Goal: Navigation & Orientation: Find specific page/section

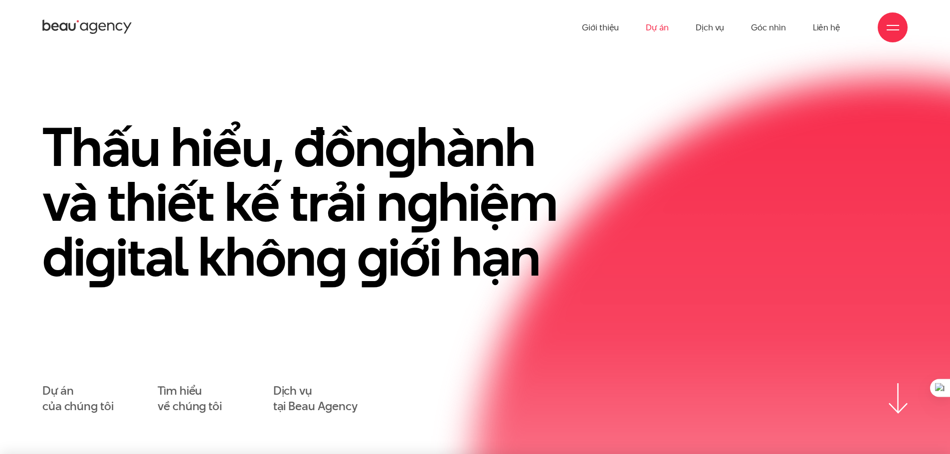
click at [662, 30] on link "Dự án" at bounding box center [657, 27] width 23 height 55
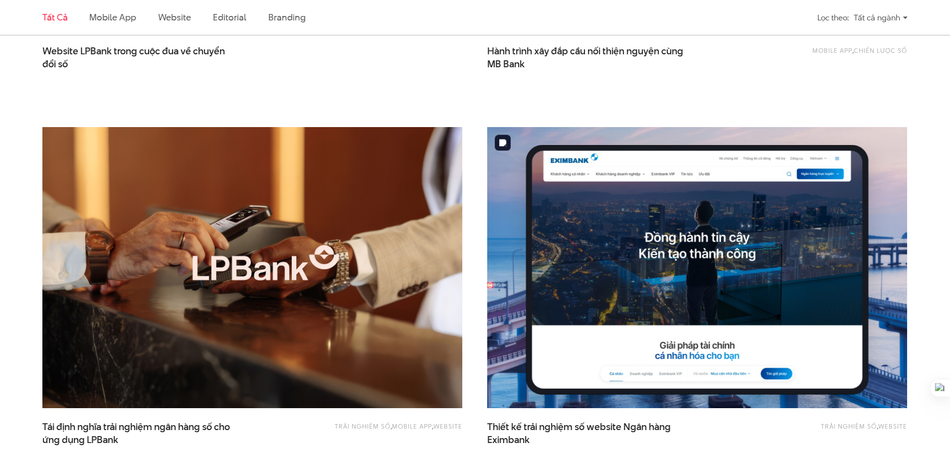
scroll to position [997, 0]
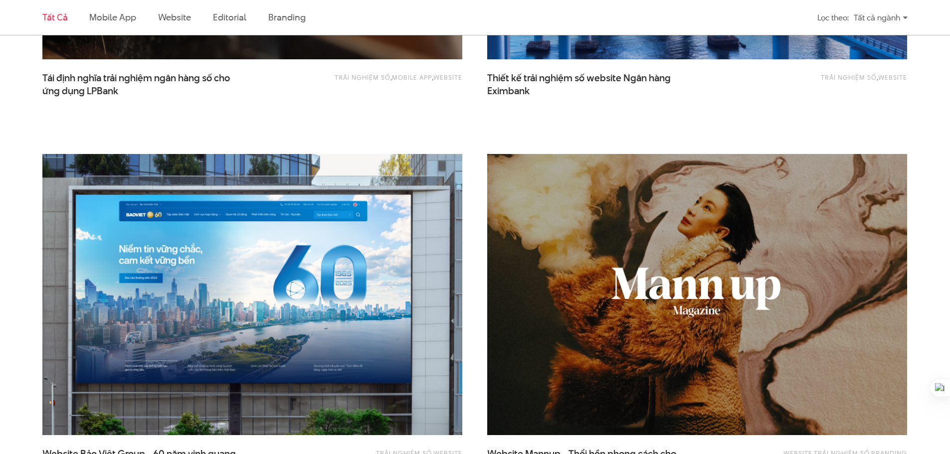
click at [228, 356] on img at bounding box center [252, 295] width 462 height 310
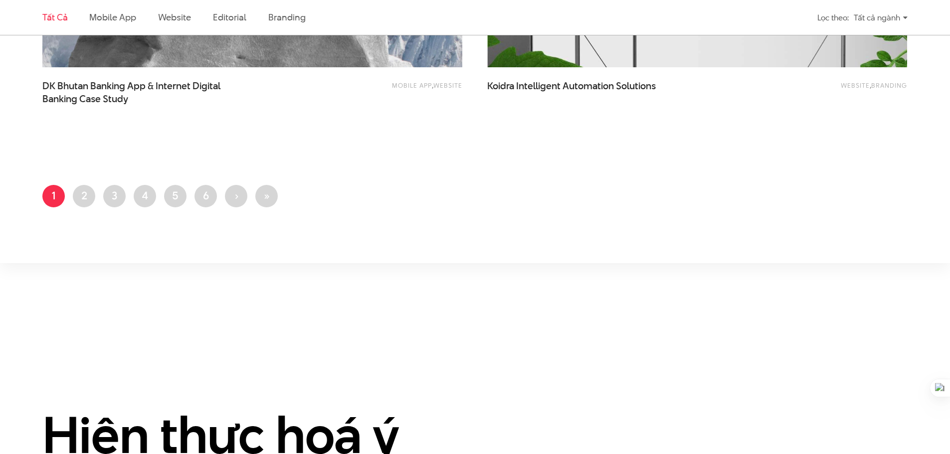
scroll to position [2343, 0]
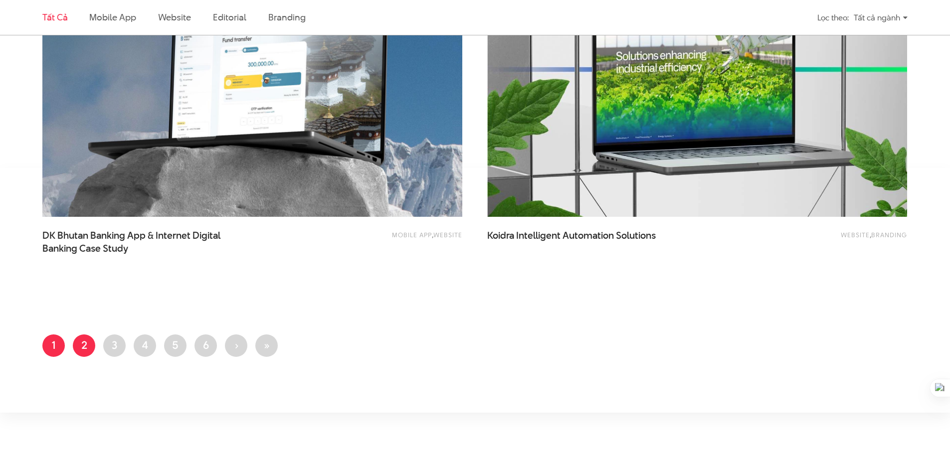
click at [85, 344] on link "Trang 2" at bounding box center [84, 346] width 22 height 22
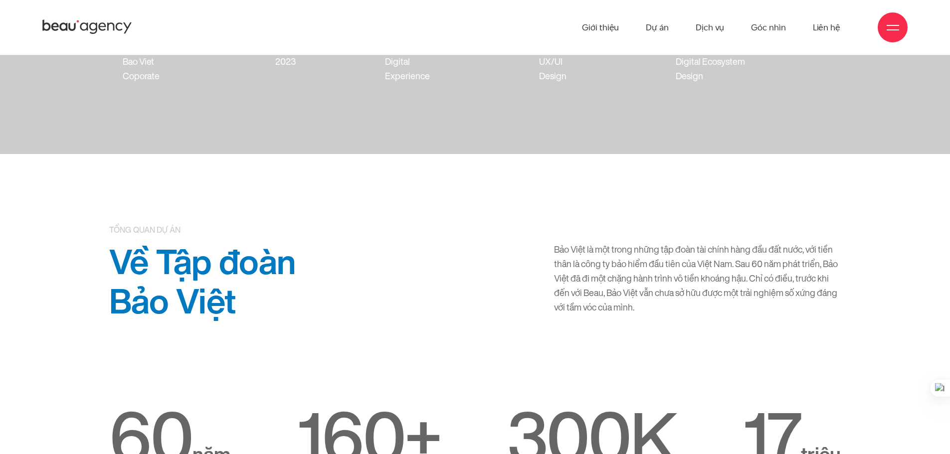
scroll to position [299, 0]
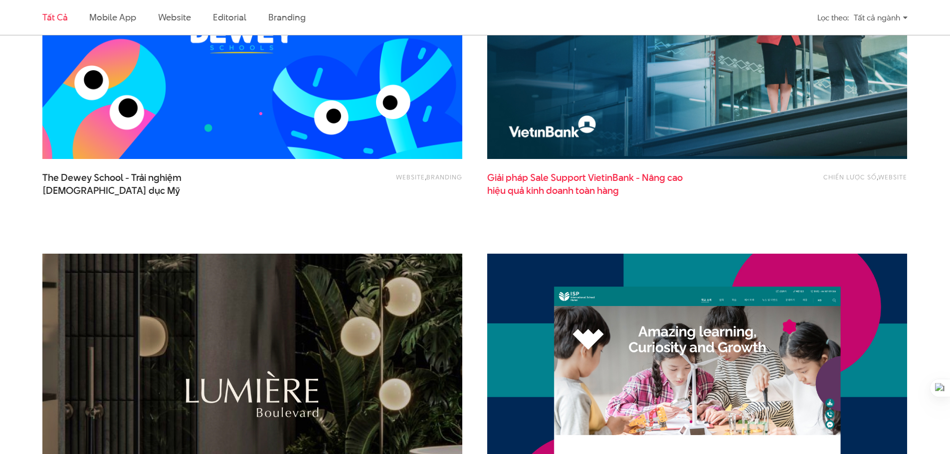
scroll to position [748, 0]
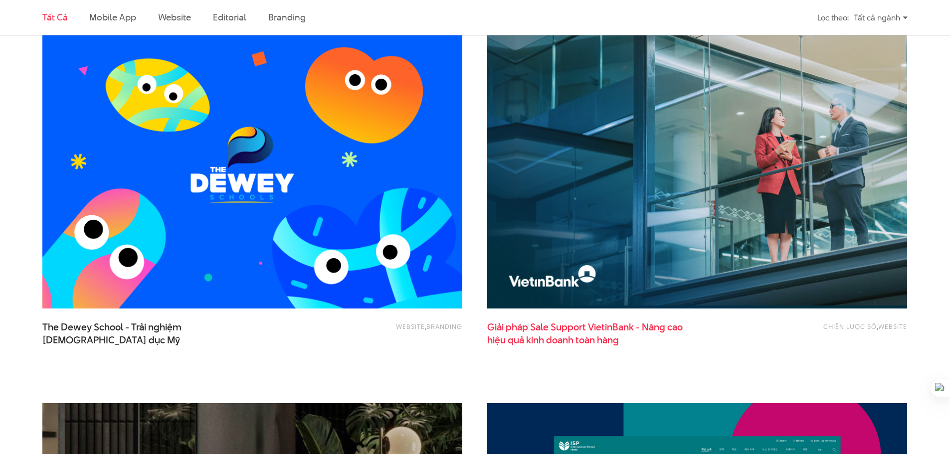
click at [614, 326] on span "Giải pháp Sale Support VietinBank - Nâng cao hiệu quả kinh doanh toàn hàng" at bounding box center [586, 333] width 199 height 25
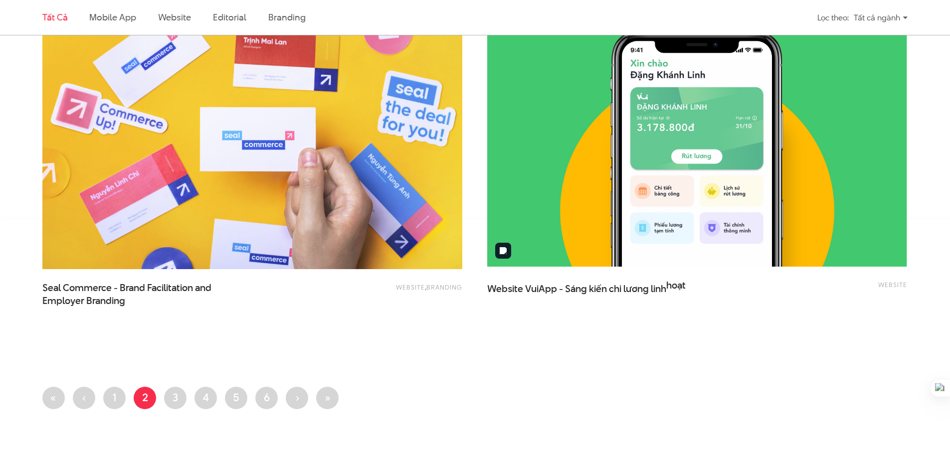
scroll to position [2543, 0]
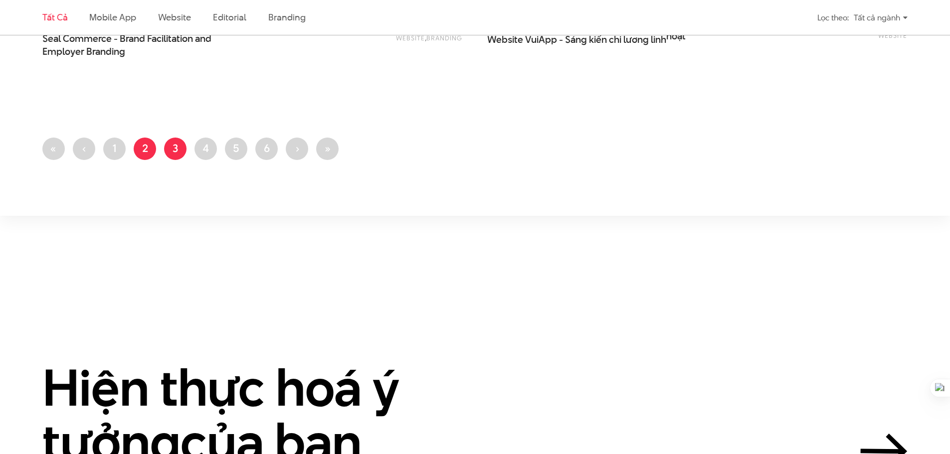
click at [179, 152] on link "Trang 3" at bounding box center [175, 149] width 22 height 22
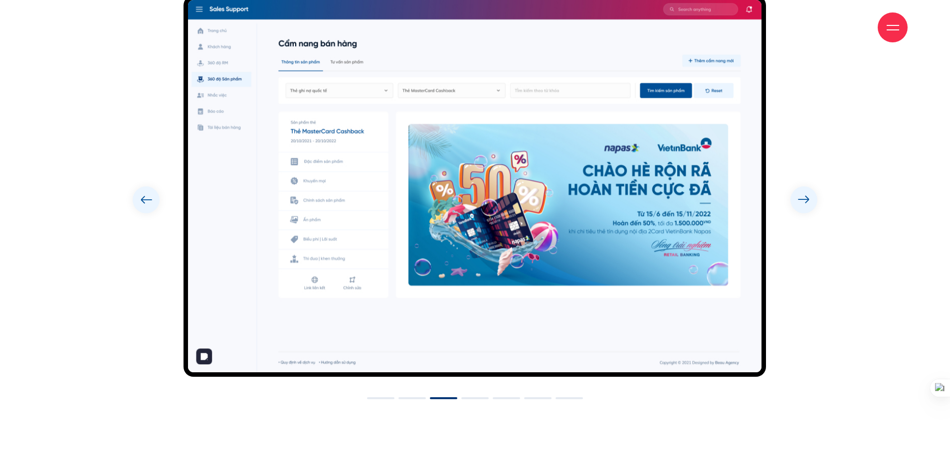
scroll to position [5733, 0]
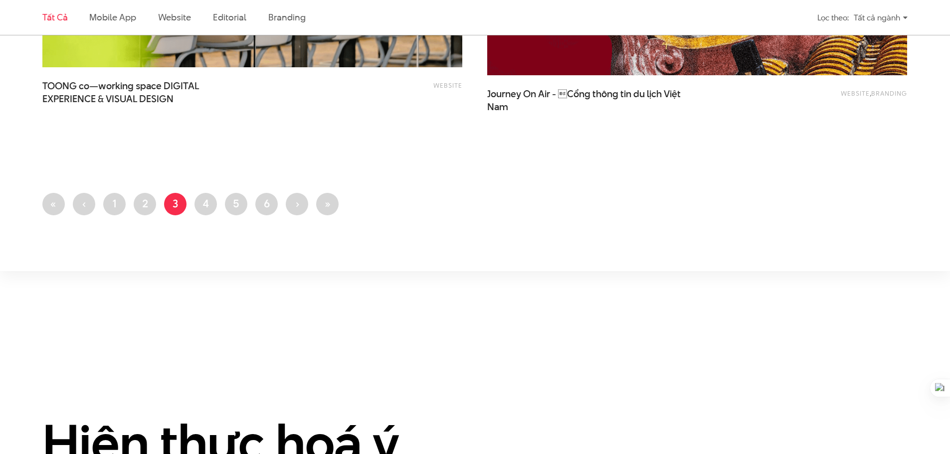
scroll to position [2293, 0]
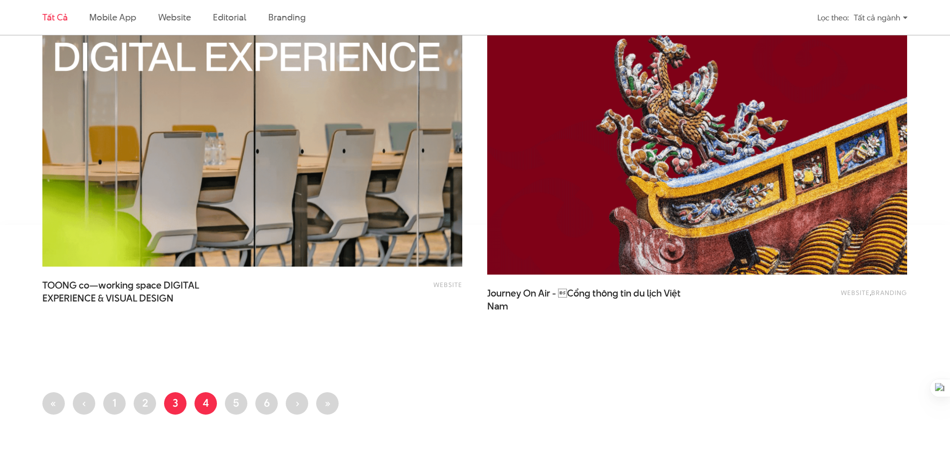
click at [216, 401] on link "Trang 4" at bounding box center [205, 403] width 22 height 22
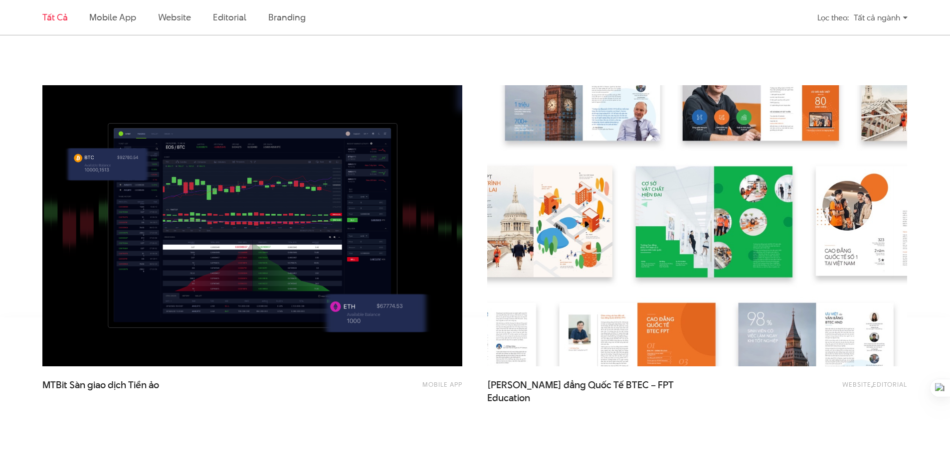
scroll to position [2493, 0]
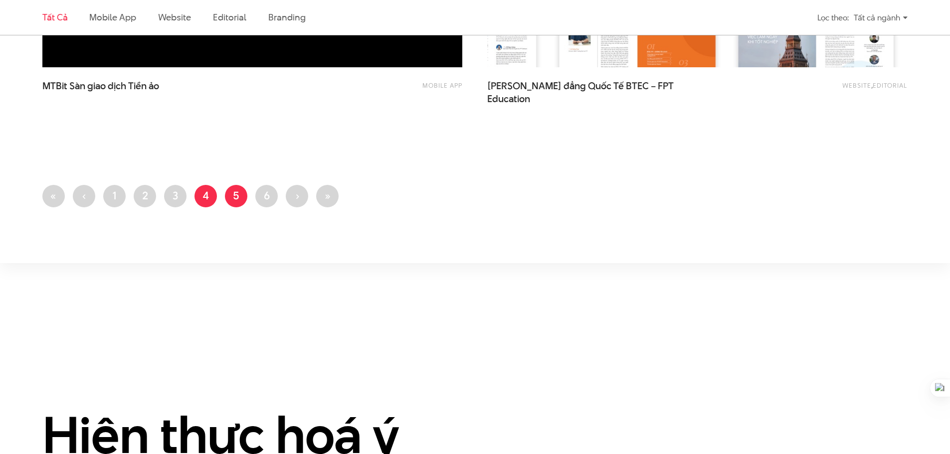
click at [239, 201] on link "Trang 5" at bounding box center [236, 196] width 22 height 22
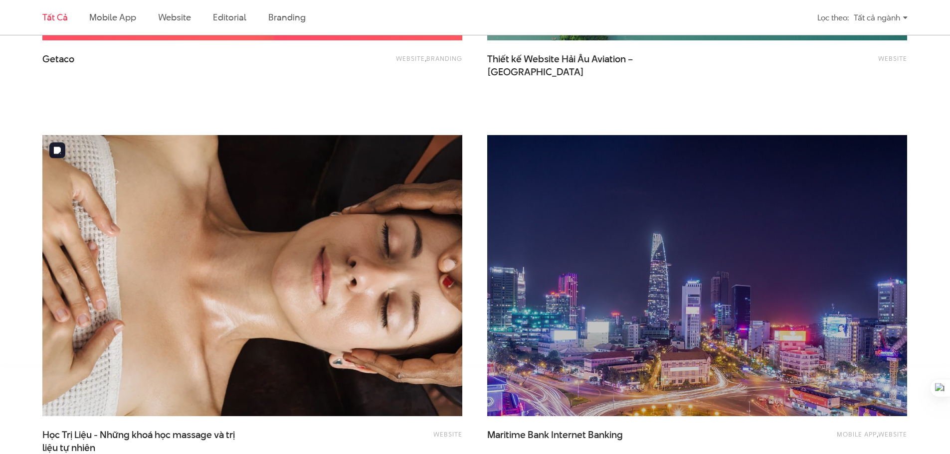
scroll to position [2493, 0]
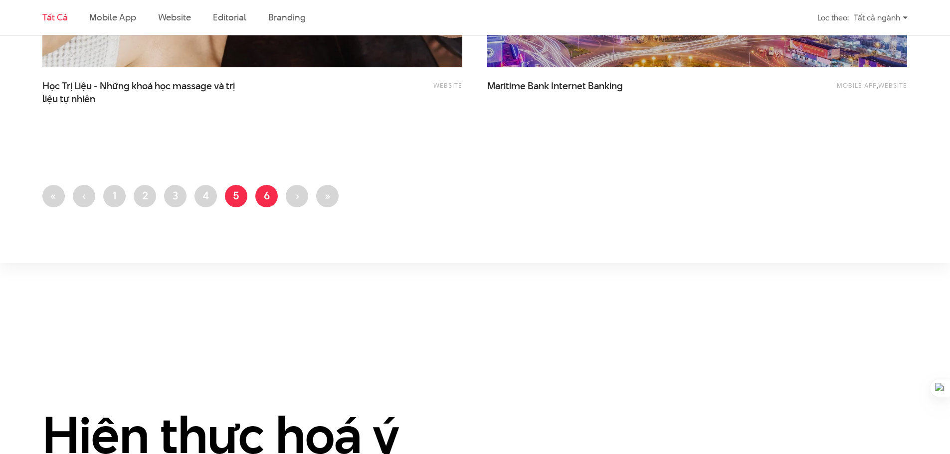
click at [273, 194] on link "Trang 6" at bounding box center [266, 196] width 22 height 22
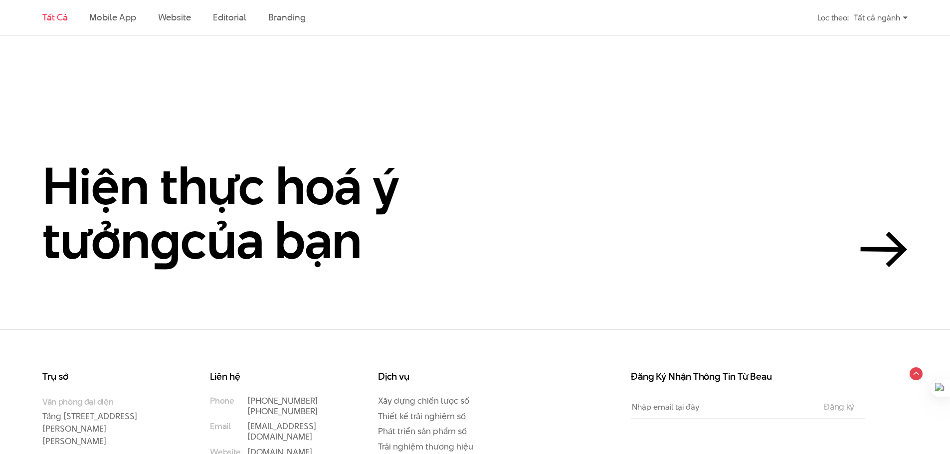
scroll to position [2692, 0]
